Goal: Task Accomplishment & Management: Manage account settings

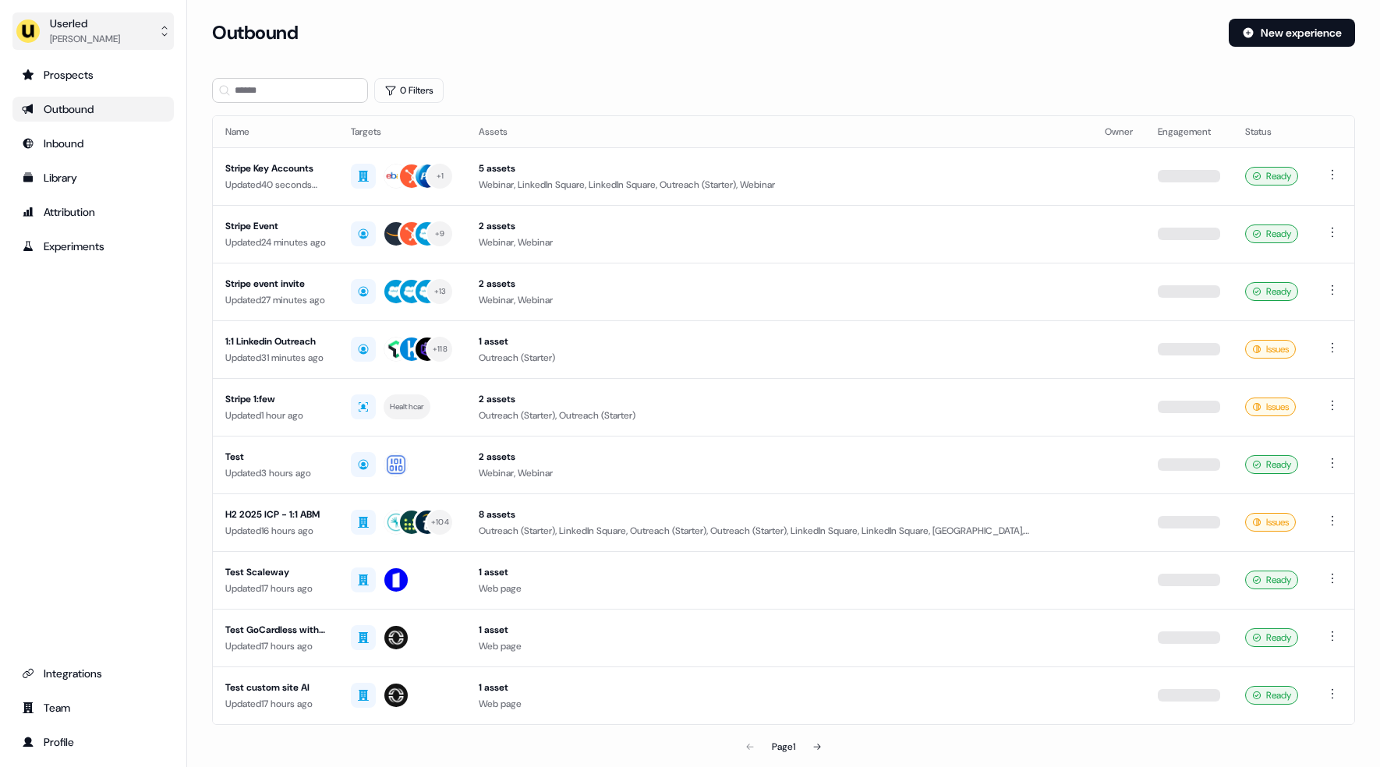
click at [88, 37] on div "[PERSON_NAME]" at bounding box center [85, 39] width 70 height 16
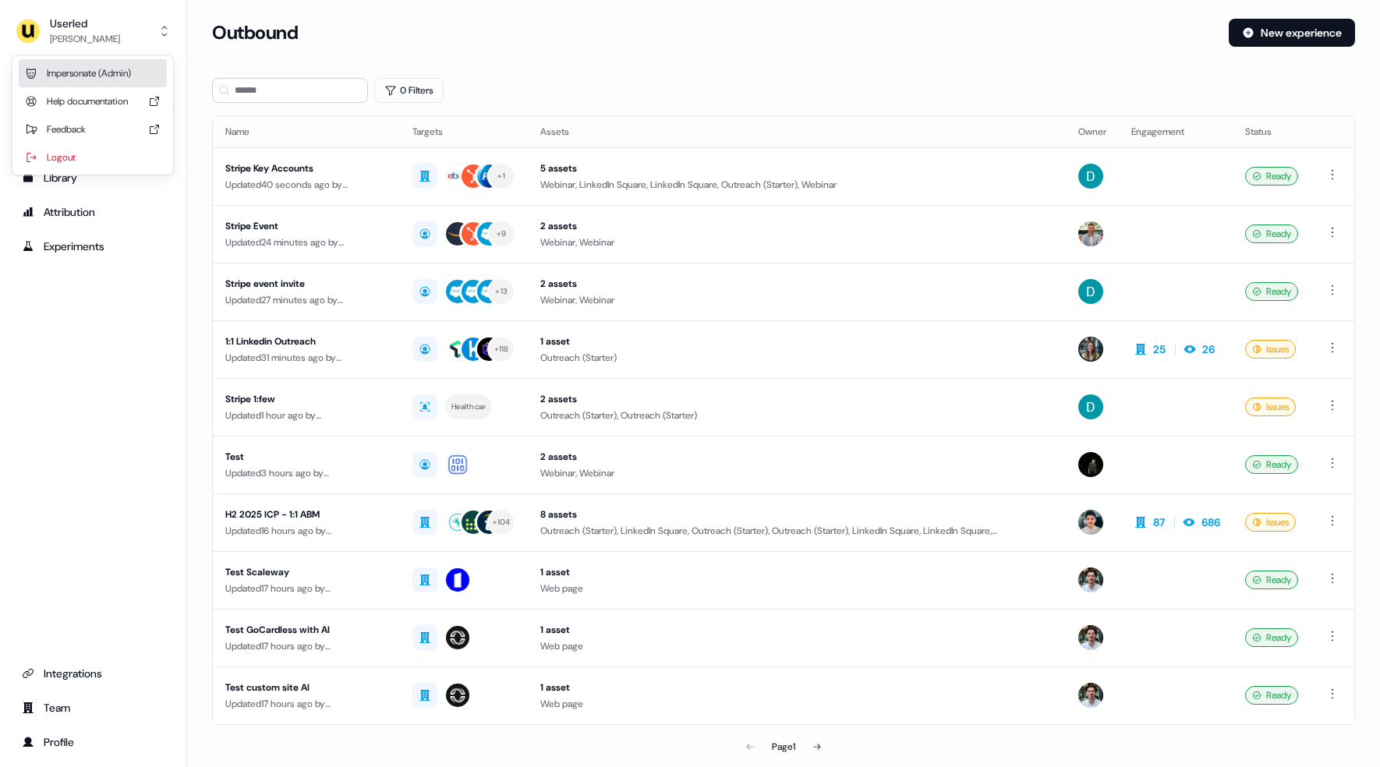
click at [89, 76] on div "Impersonate (Admin)" at bounding box center [93, 73] width 148 height 28
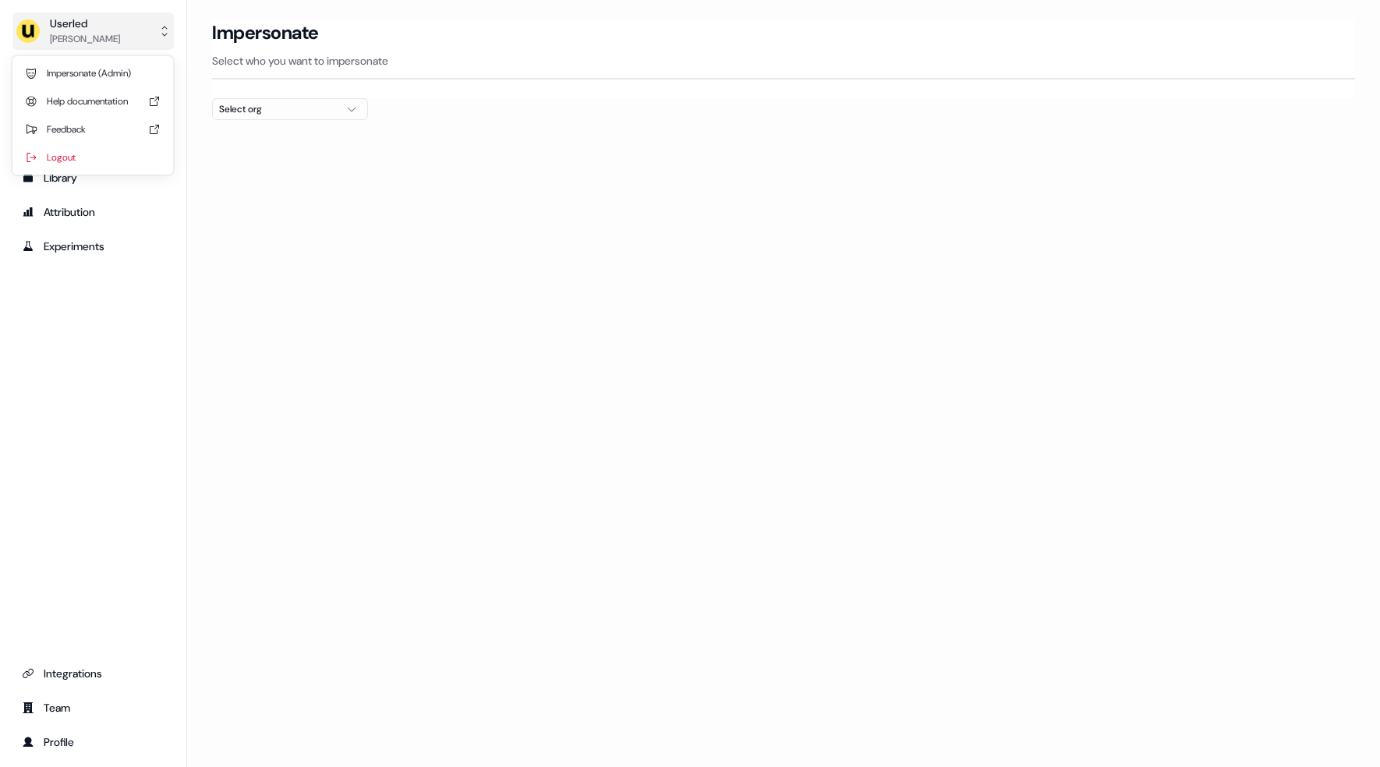
click at [108, 37] on div "[PERSON_NAME]" at bounding box center [85, 39] width 70 height 16
click at [298, 104] on div "Userled [PERSON_NAME] Impersonate (Admin) Help documentation Feedback Logout Pr…" at bounding box center [690, 383] width 1380 height 767
click at [310, 112] on div "Select org" at bounding box center [277, 109] width 117 height 16
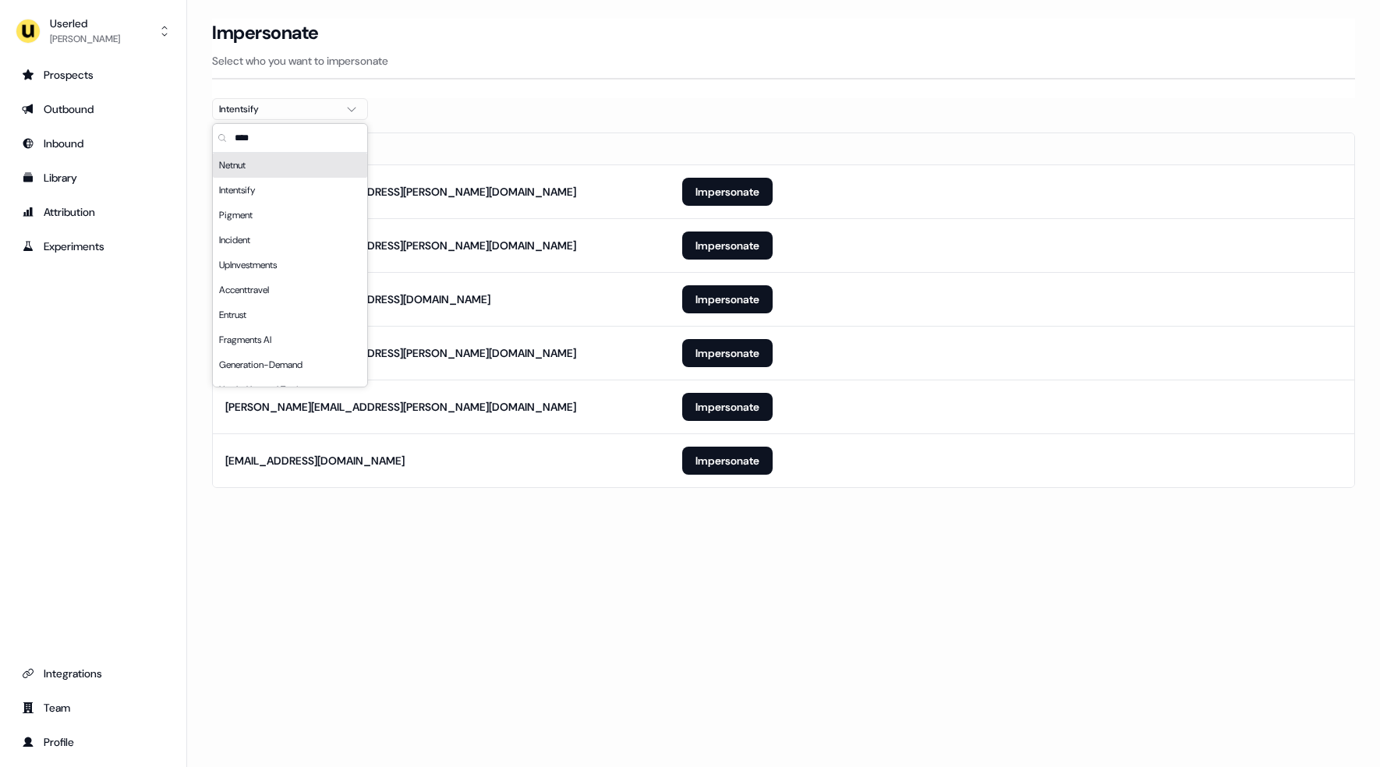
type input "****"
click at [273, 157] on div "Netnut" at bounding box center [290, 165] width 154 height 25
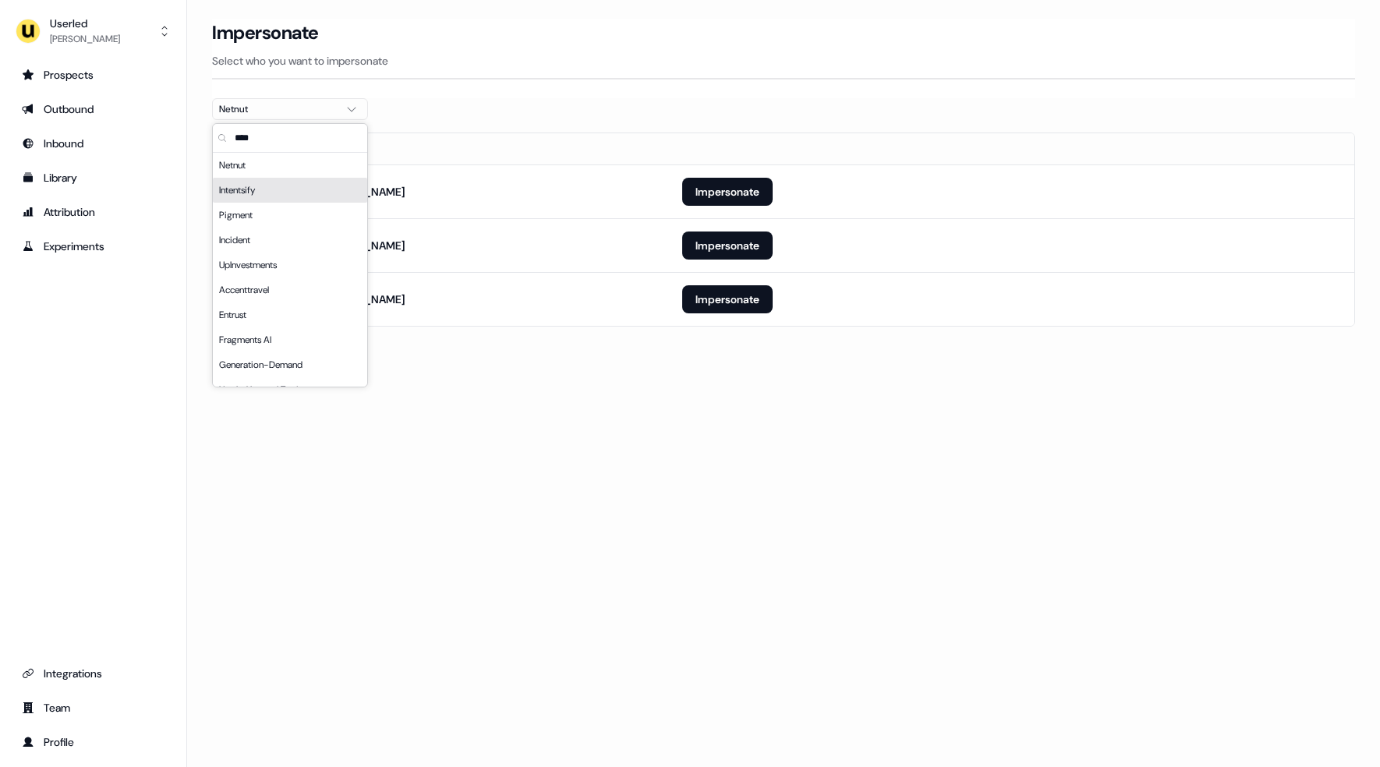
click at [627, 331] on section "Loading... Impersonate Select who you want to impersonate Netnut Email [EMAIL_A…" at bounding box center [783, 195] width 1193 height 352
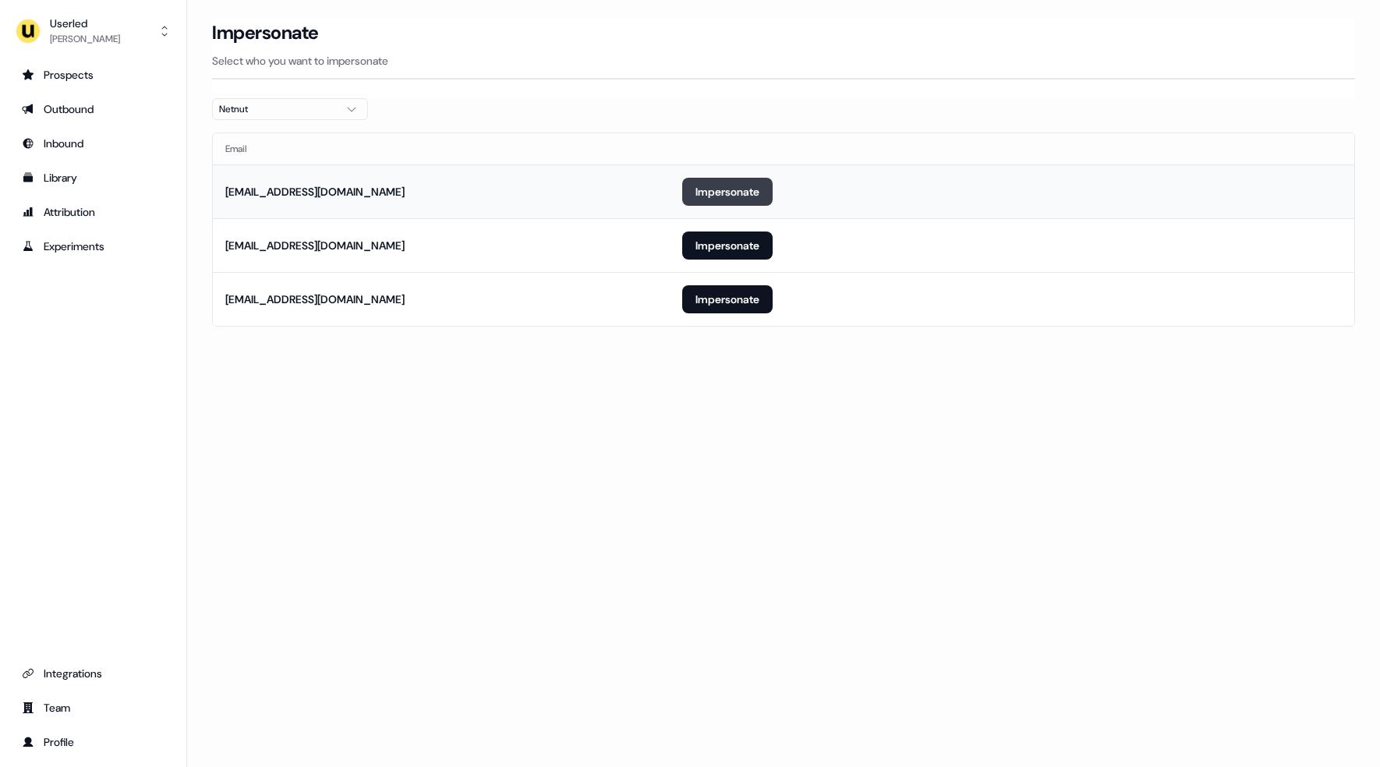
click at [757, 189] on button "Impersonate" at bounding box center [727, 192] width 90 height 28
